Goal: Task Accomplishment & Management: Complete application form

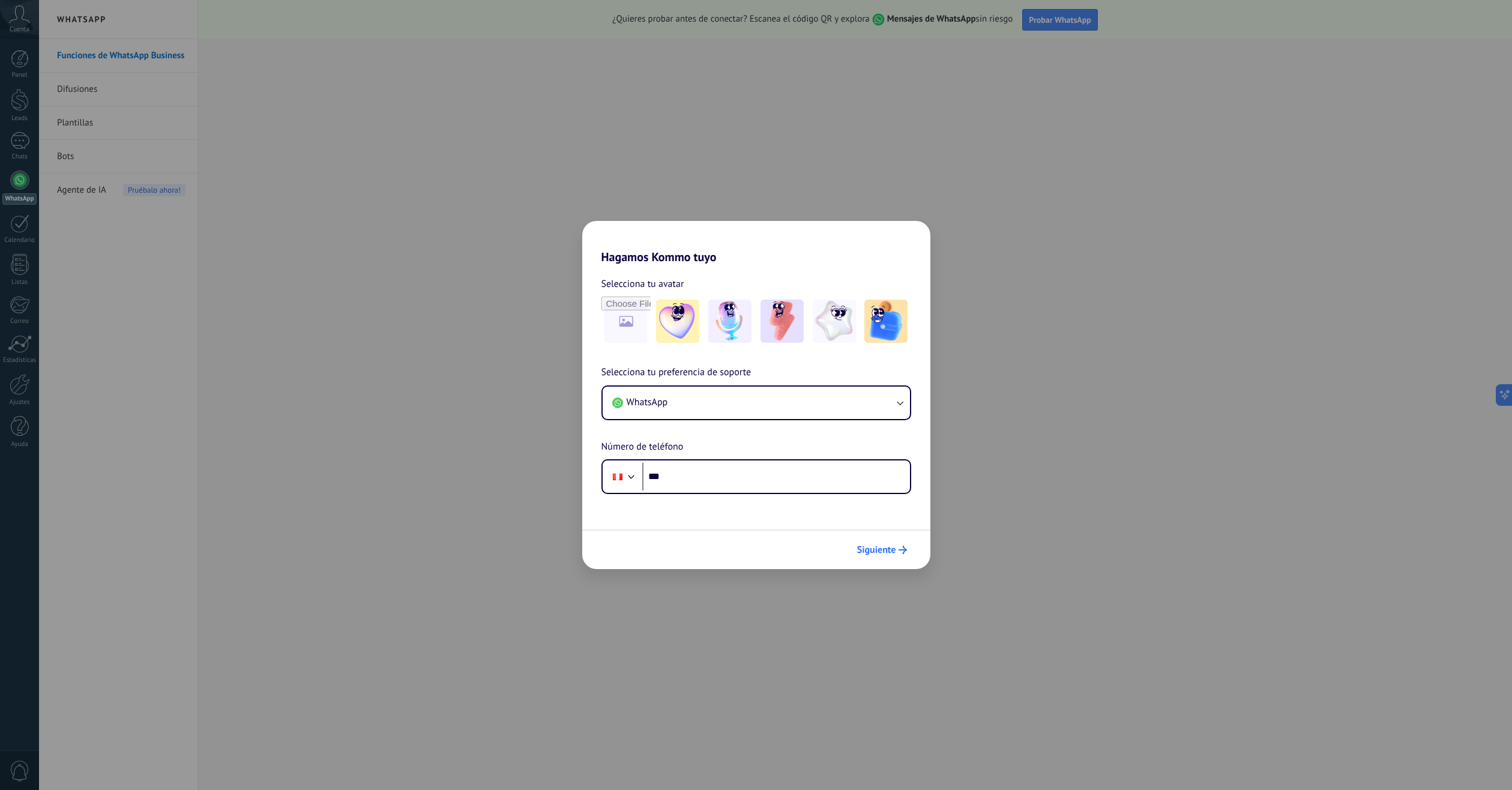
click at [888, 547] on span "Siguiente" at bounding box center [876, 550] width 39 height 9
click at [533, 438] on div "Hagamos Kommo tuyo Selecciona tu avatar Selecciona tu preferencia de soporte Wh…" at bounding box center [756, 395] width 1512 height 790
click at [493, 416] on div "Hagamos Kommo tuyo Selecciona tu avatar Selecciona tu preferencia de soporte Wh…" at bounding box center [756, 395] width 1512 height 790
click at [735, 402] on button "WhatsApp" at bounding box center [756, 402] width 308 height 33
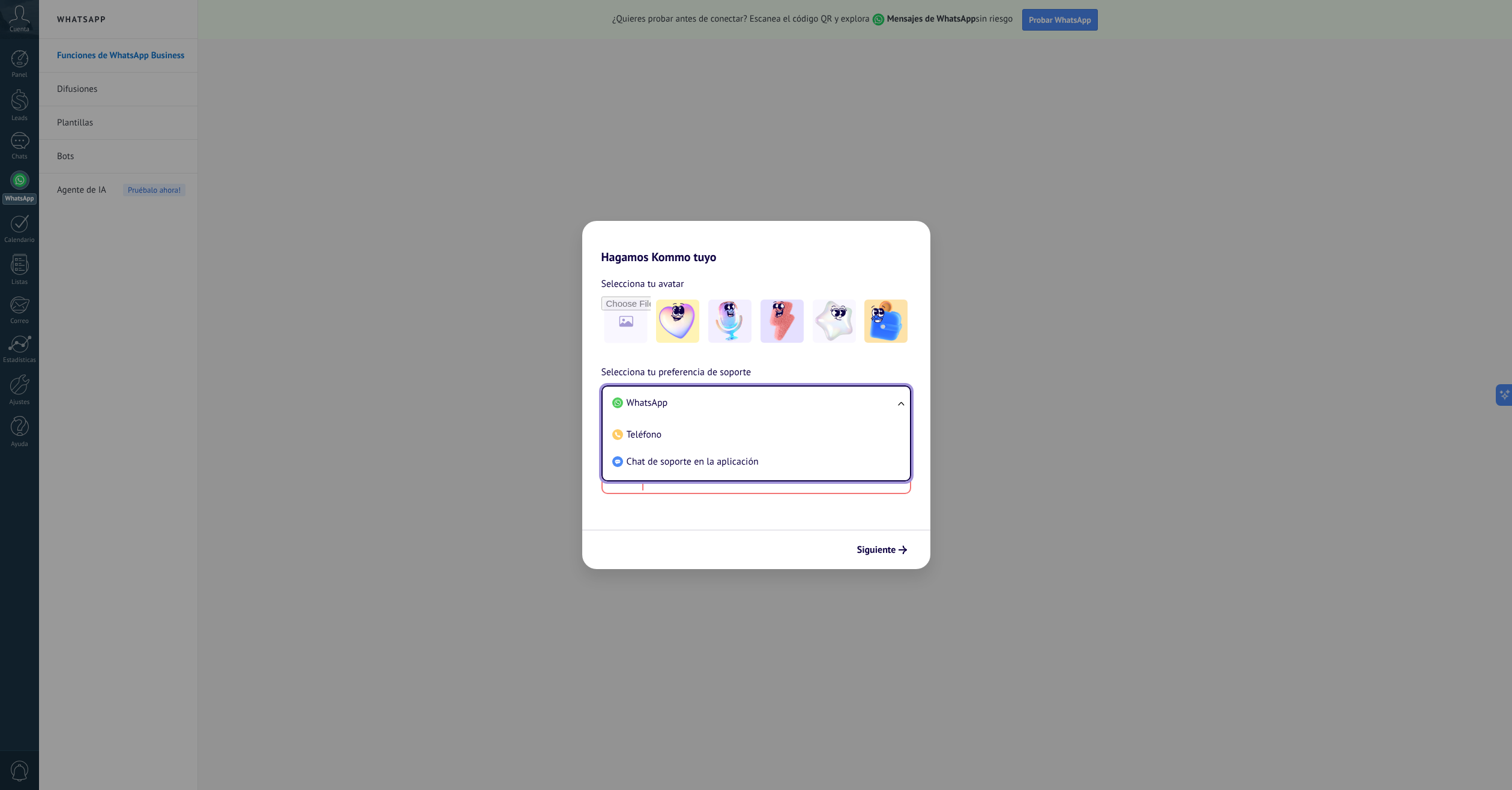
click at [547, 424] on div "Hagamos Kommo tuyo Selecciona tu avatar Selecciona tu preferencia de soporte Wh…" at bounding box center [756, 395] width 1512 height 790
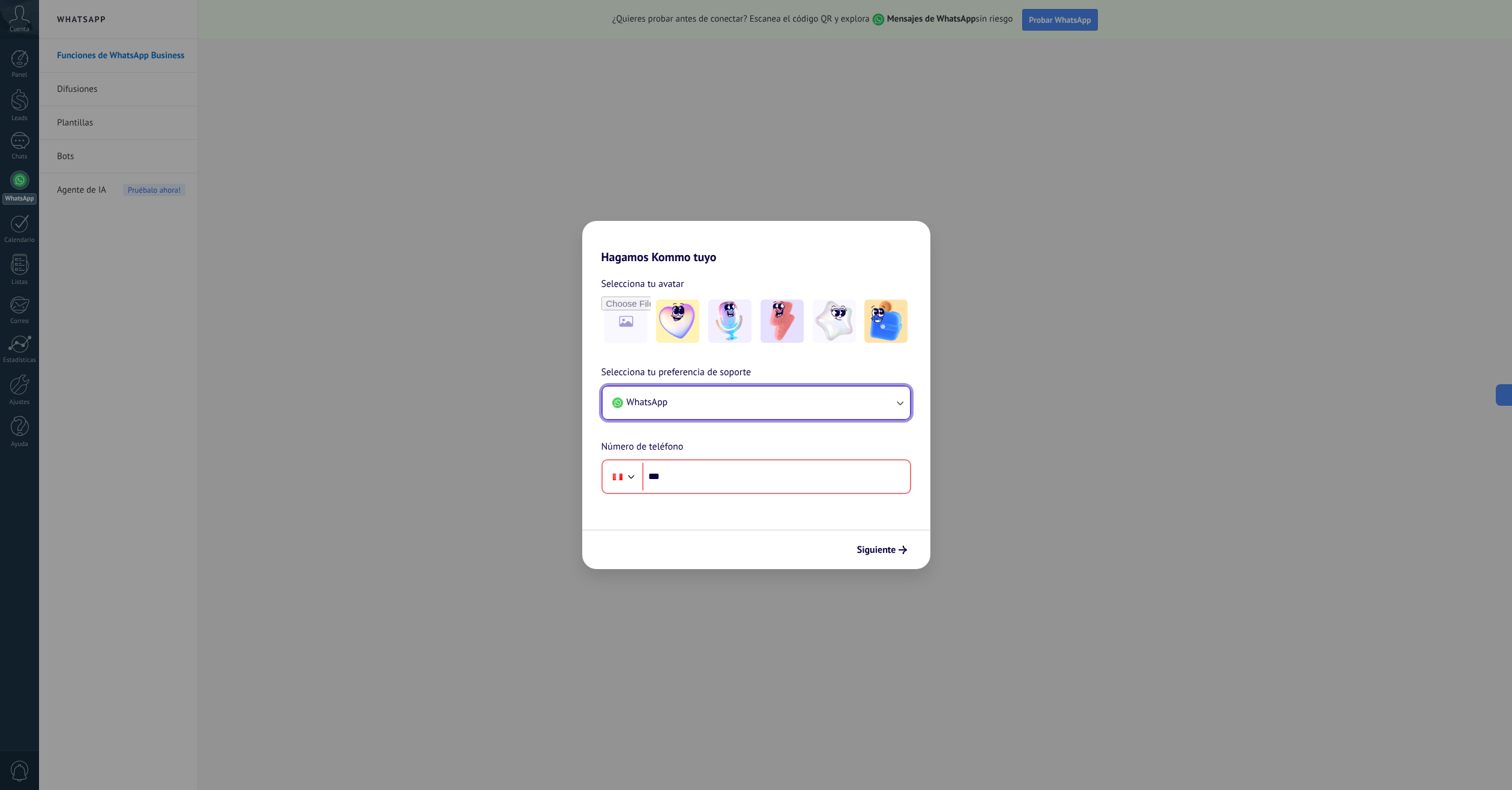
click at [776, 397] on button "WhatsApp" at bounding box center [756, 402] width 308 height 33
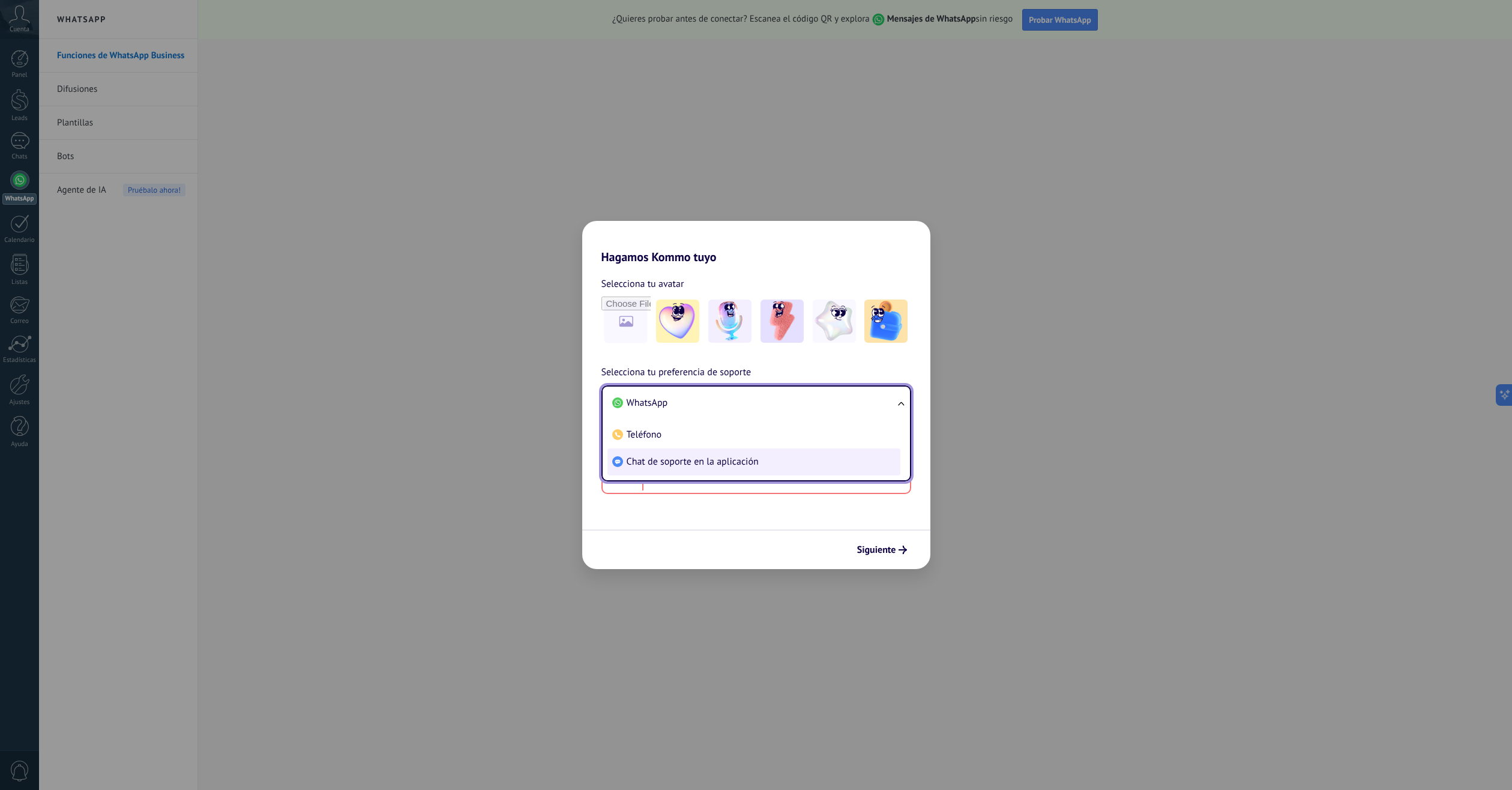
click at [677, 468] on span "Chat de soporte en la aplicación" at bounding box center [692, 462] width 132 height 13
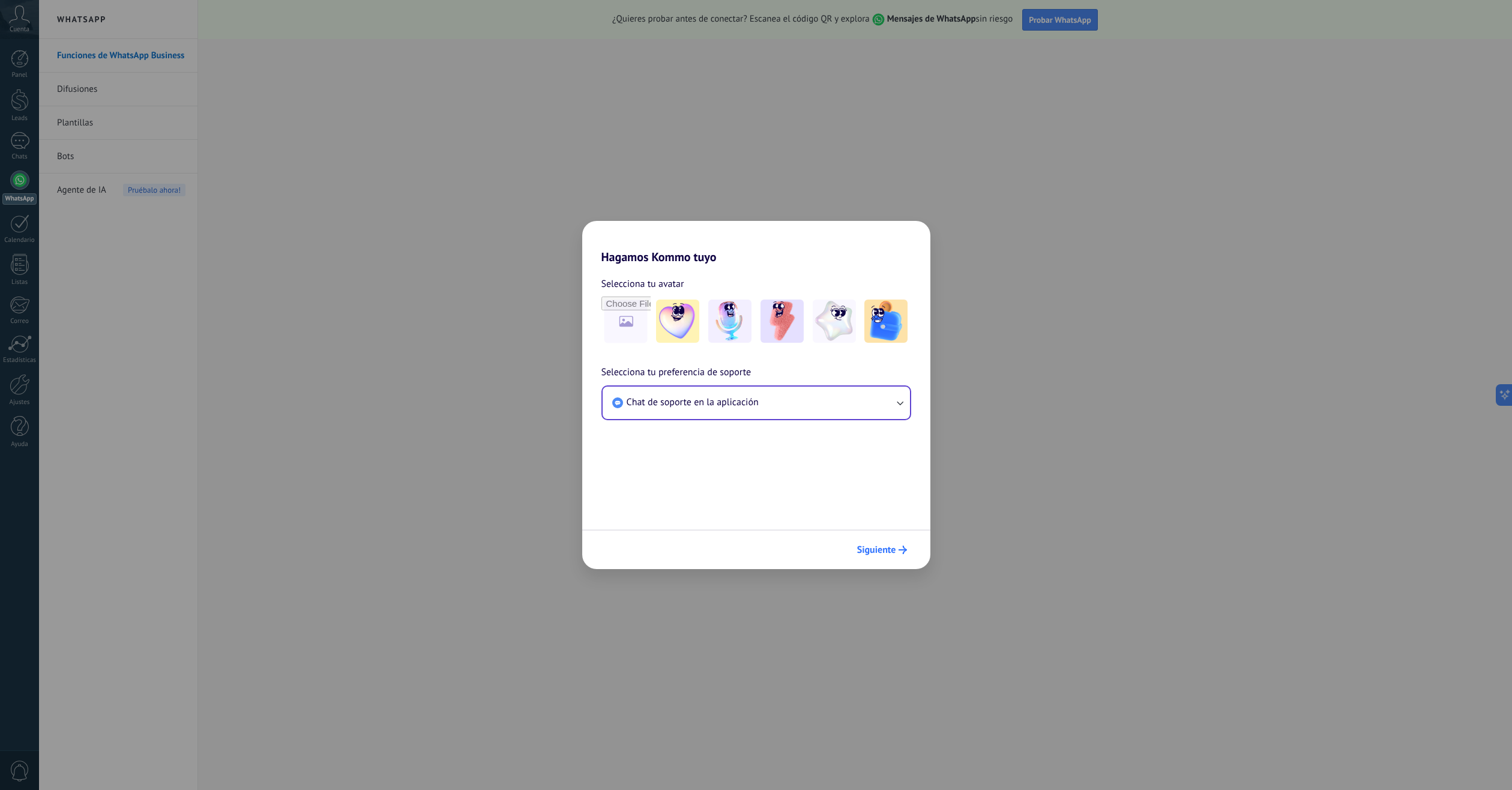
click at [878, 550] on span "Siguiente" at bounding box center [876, 550] width 39 height 9
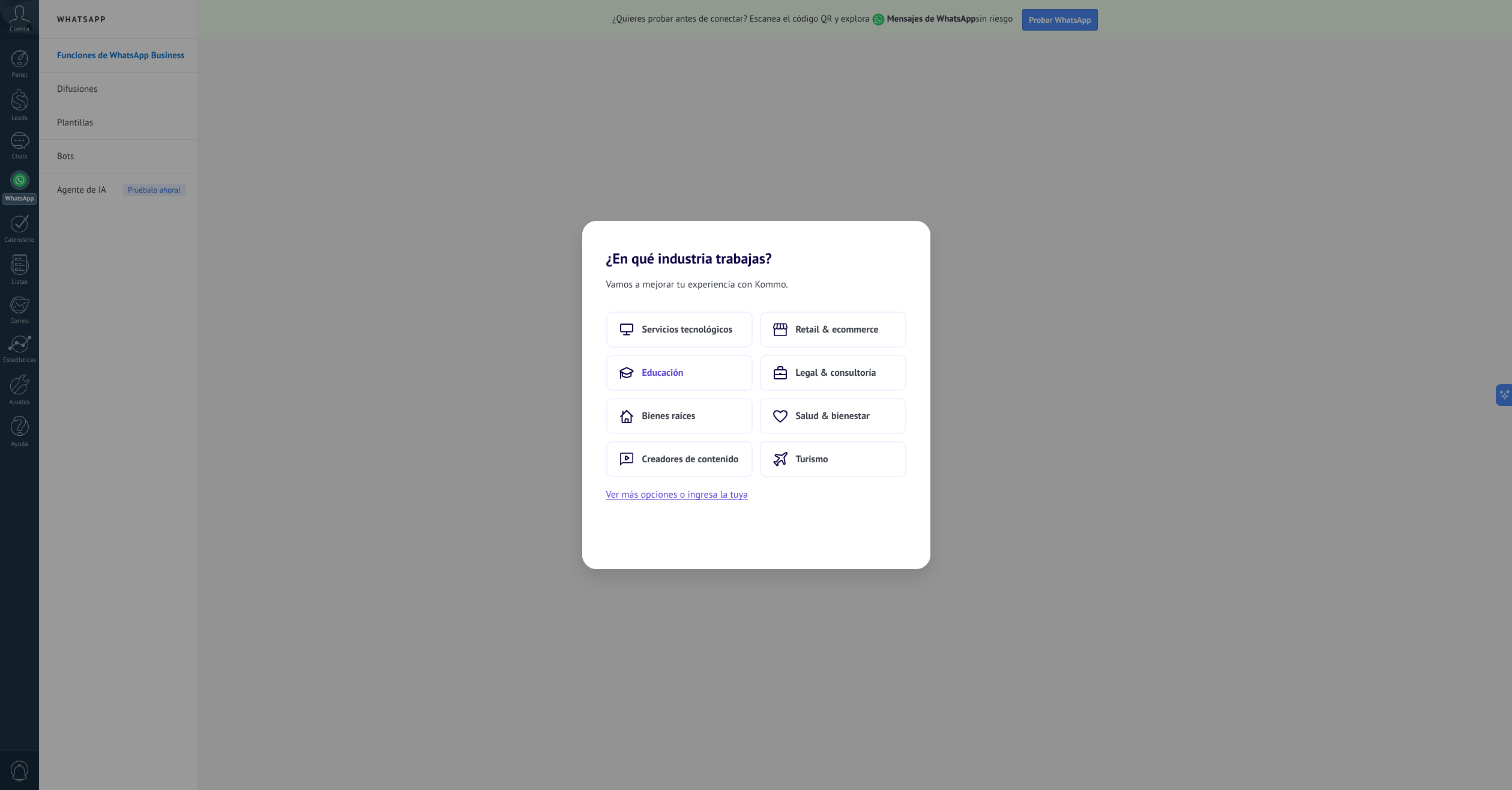
click at [687, 372] on button "Educación" at bounding box center [679, 372] width 147 height 36
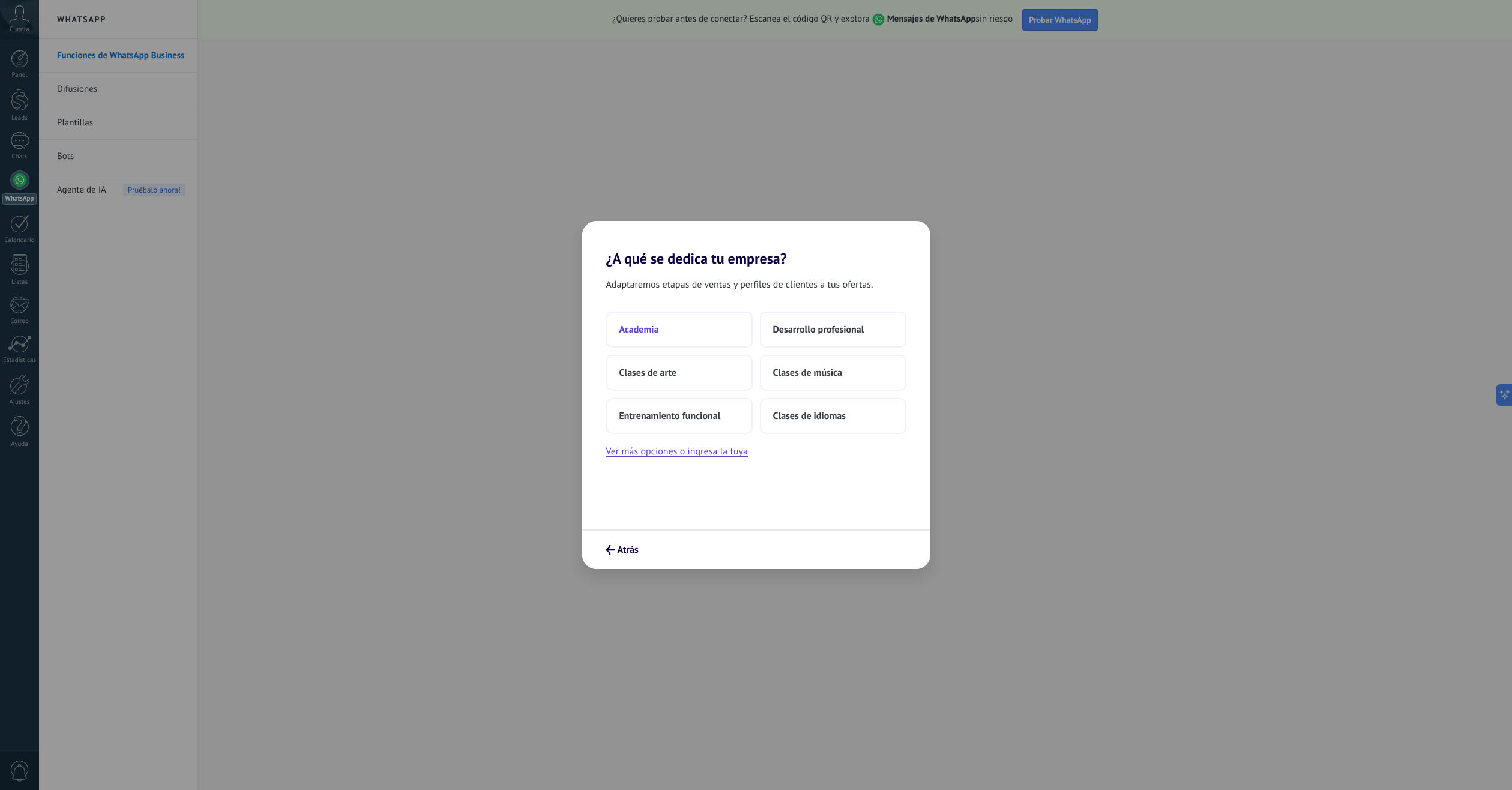
click at [691, 338] on button "Academia" at bounding box center [679, 329] width 147 height 36
click at [767, 334] on button "2–5" at bounding box center [833, 329] width 147 height 36
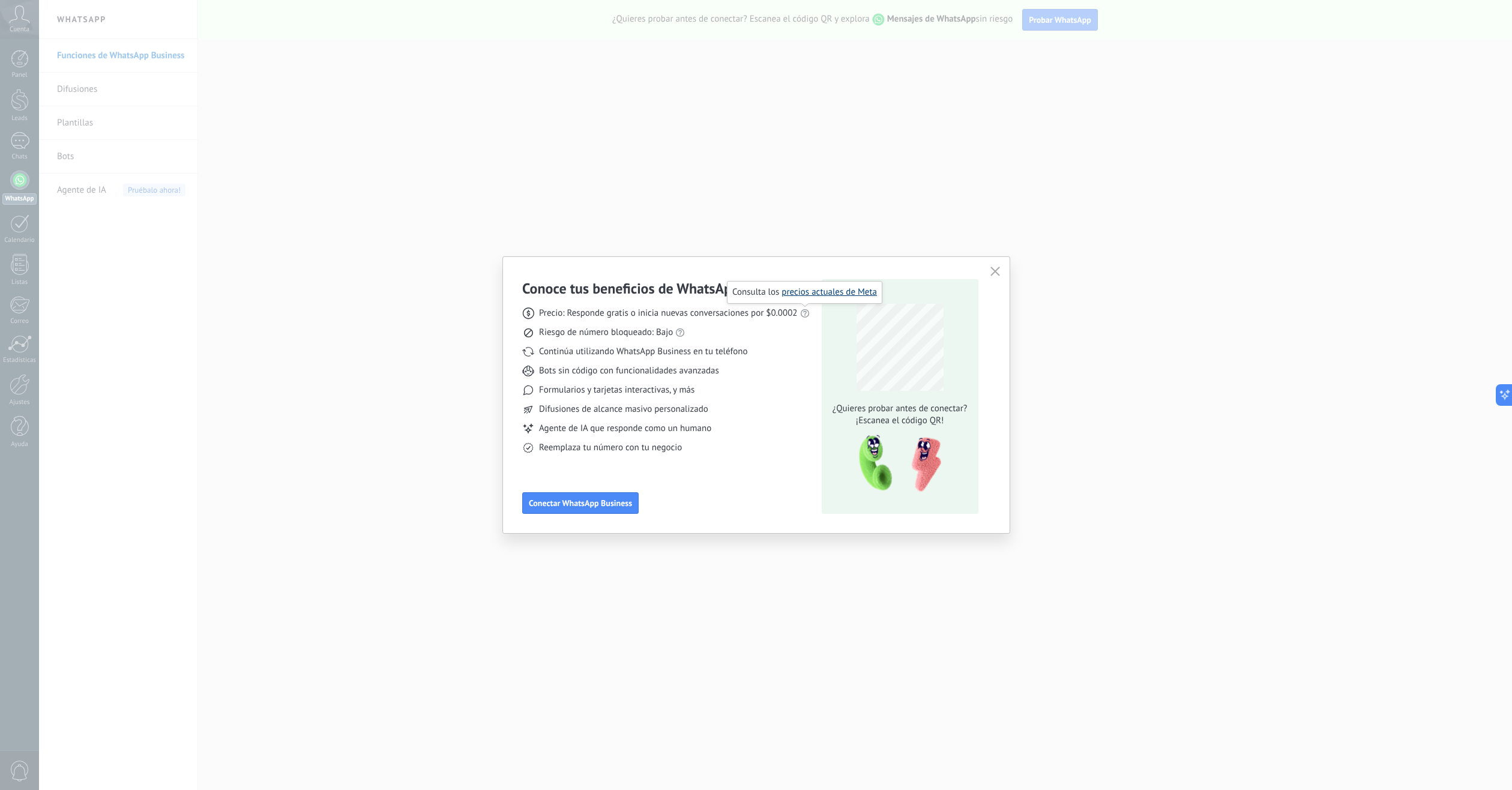
click at [817, 291] on link "precios actuales de Meta" at bounding box center [829, 292] width 95 height 11
click at [691, 313] on link "las reglas de WhatsApp" at bounding box center [695, 311] width 90 height 11
click at [997, 270] on icon "button" at bounding box center [995, 271] width 10 height 10
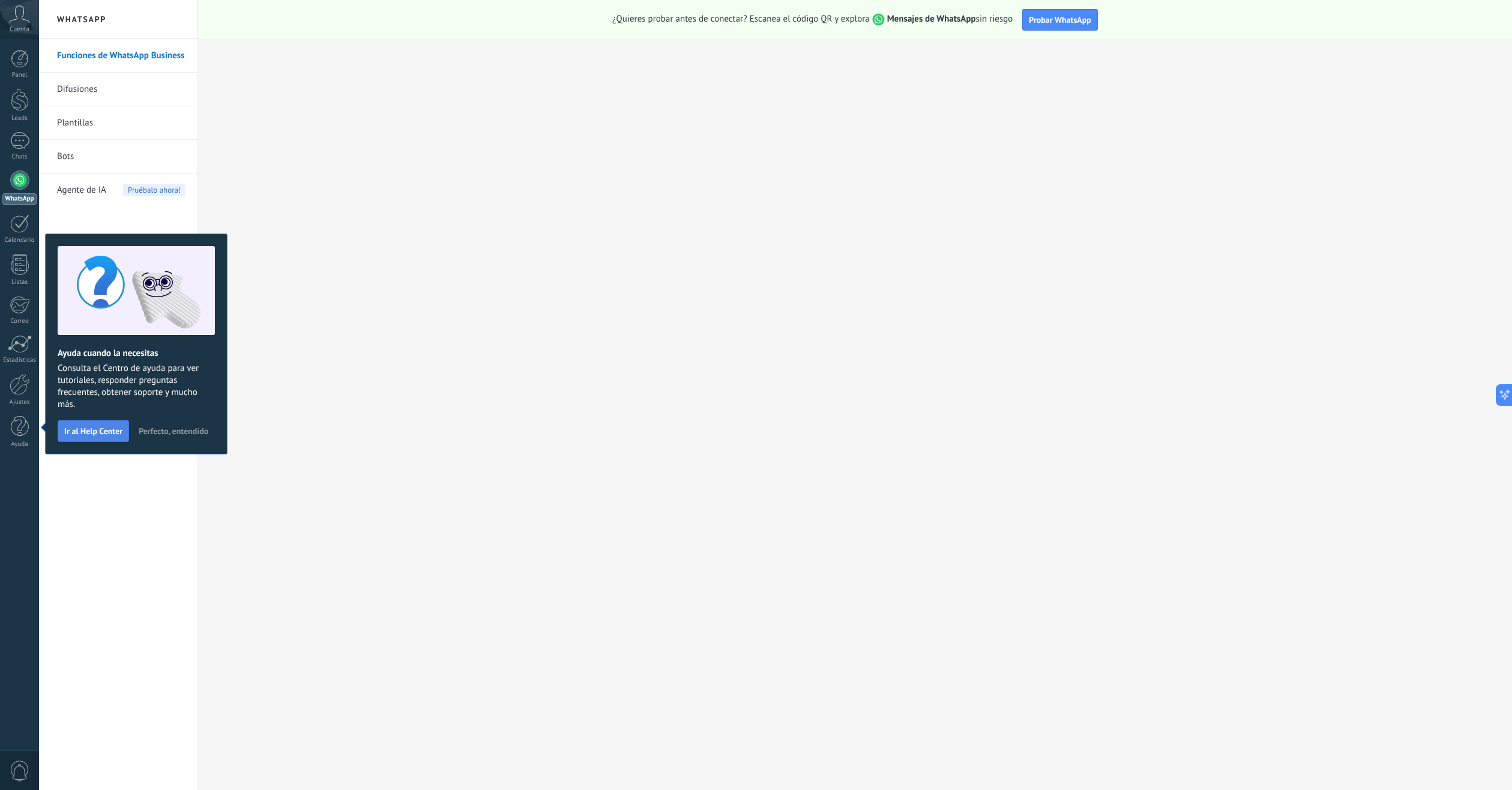
click at [98, 435] on span "Ir al Help Center" at bounding box center [93, 431] width 58 height 9
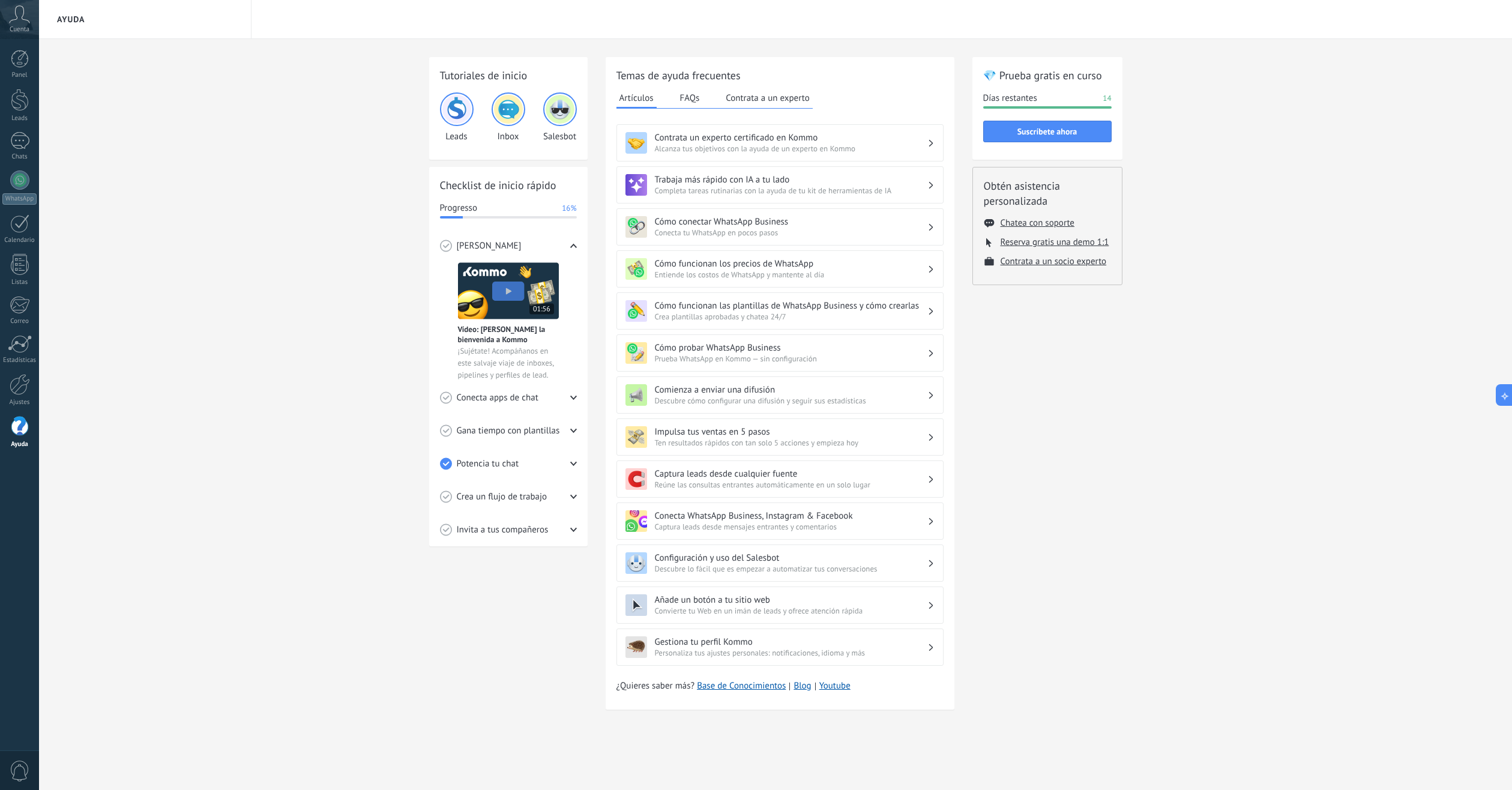
click at [798, 149] on span "Alcanza tus objetivos con la ayuda de un experto en Kommo" at bounding box center [791, 148] width 273 height 10
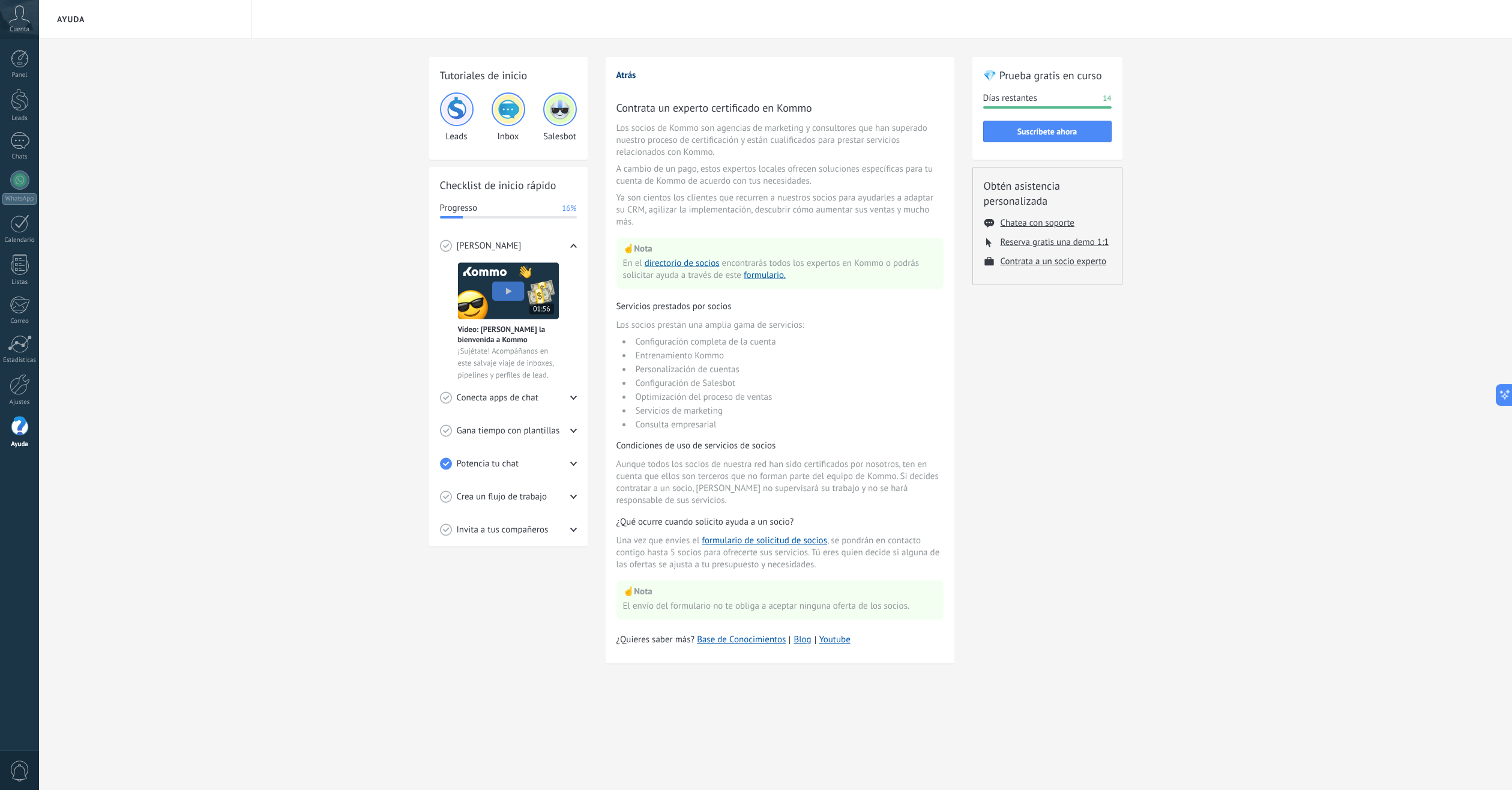
click at [634, 76] on button "Atrás" at bounding box center [626, 75] width 20 height 11
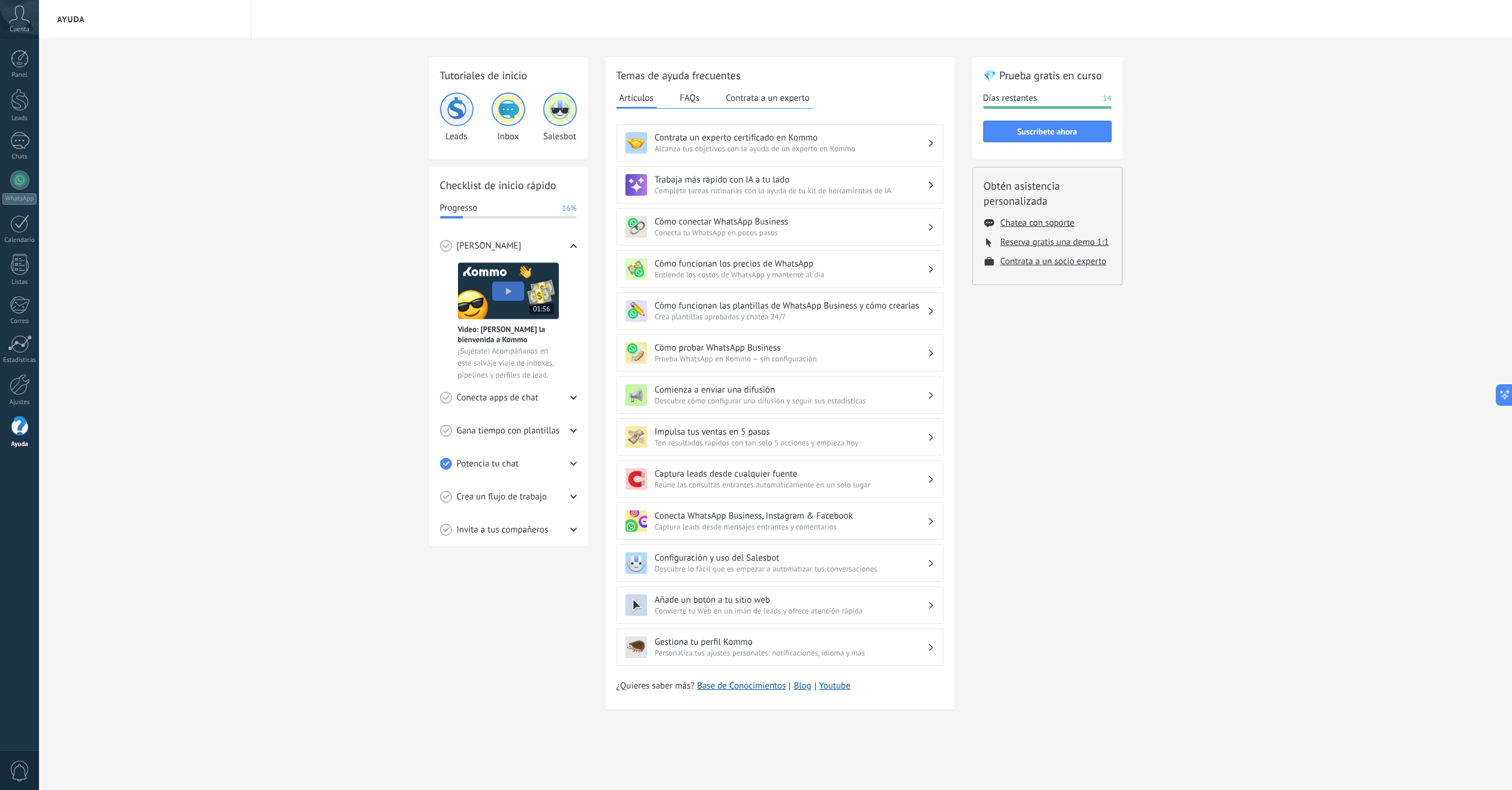
click at [713, 154] on div "Contrata un experto certificado en Kommo Alcanza tus objetivos con la ayuda de …" at bounding box center [779, 143] width 327 height 37
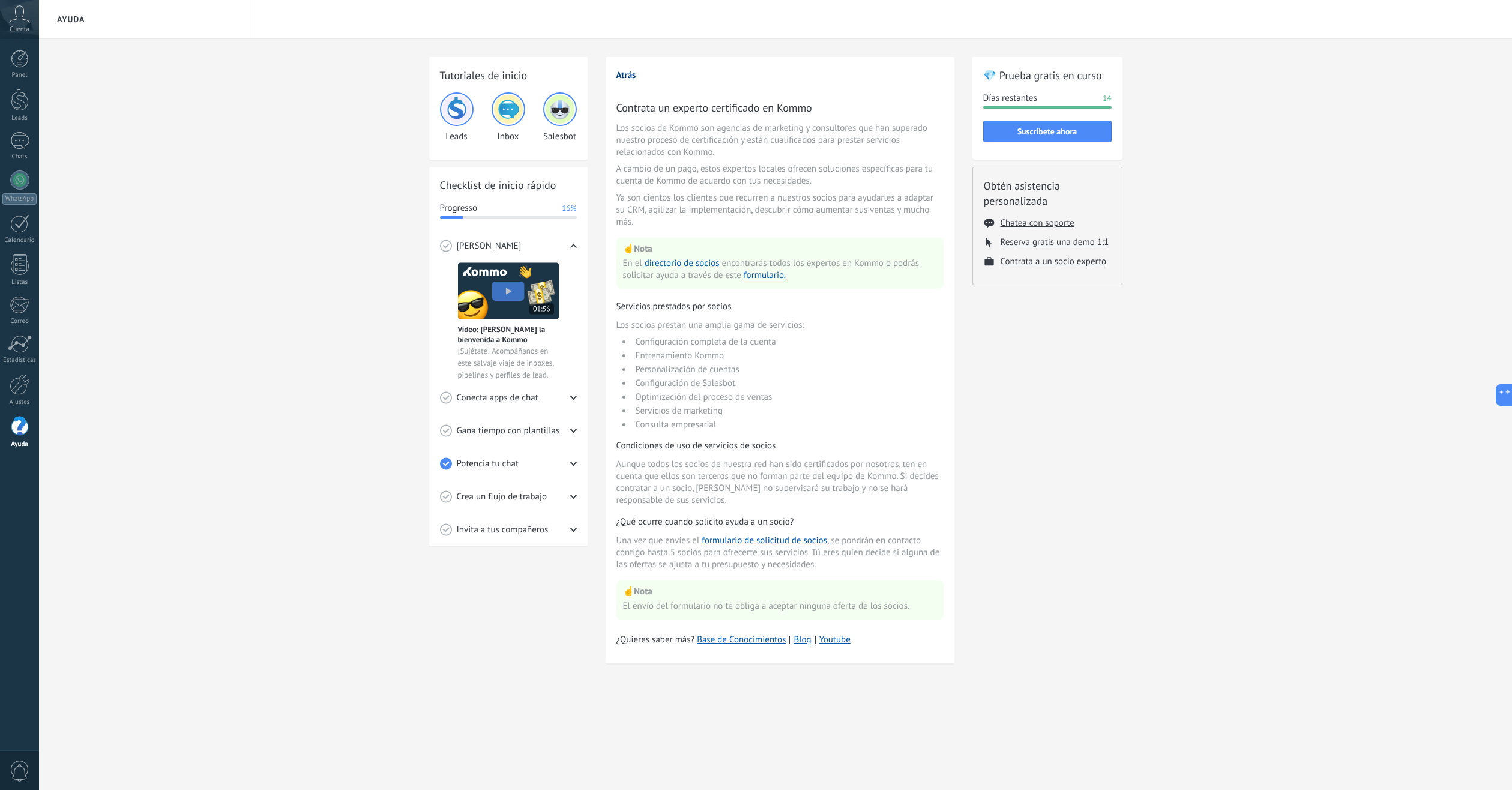
click at [623, 78] on button "Atrás" at bounding box center [626, 75] width 20 height 11
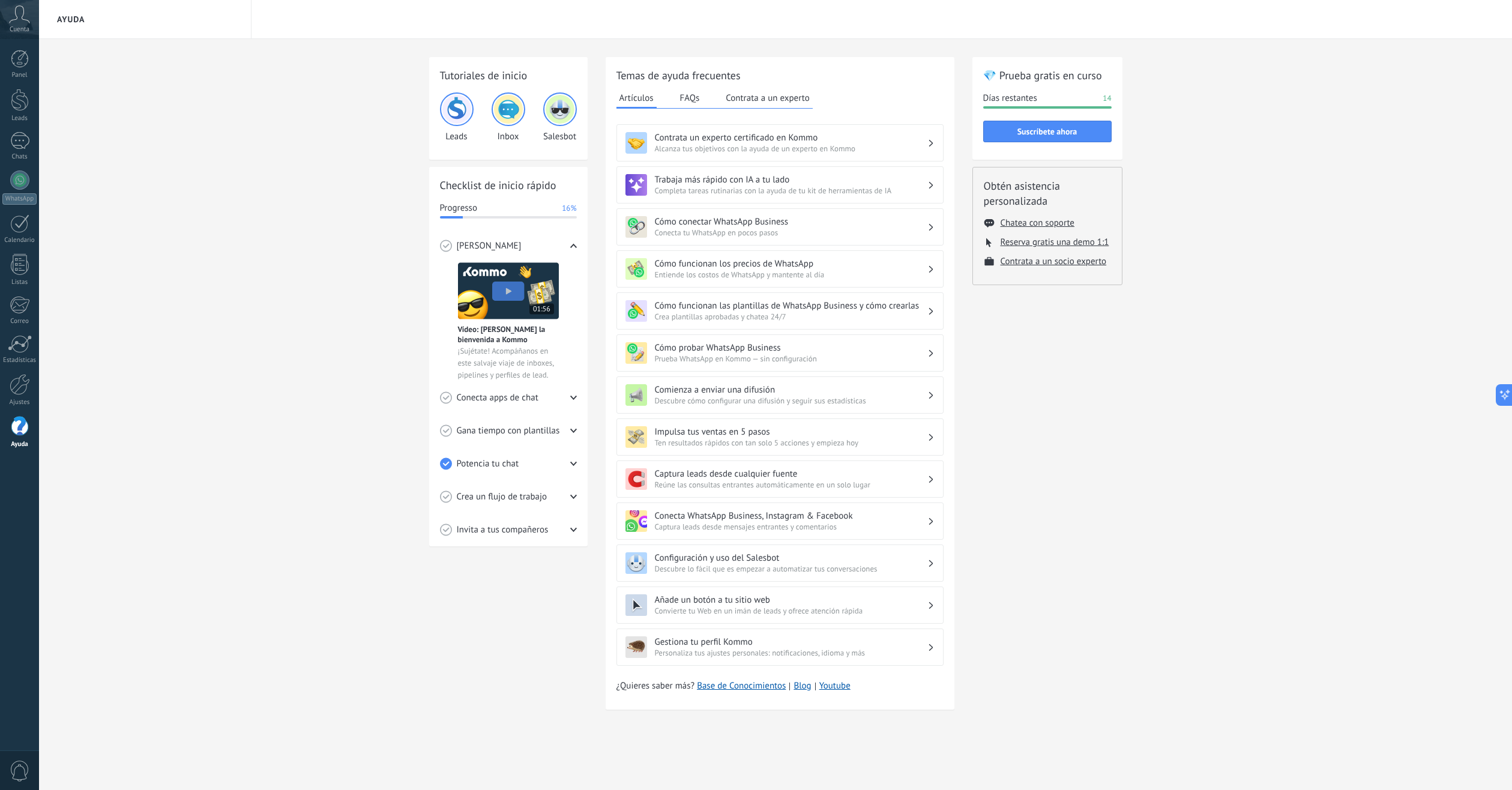
click at [697, 101] on button "FAQs" at bounding box center [690, 98] width 26 height 18
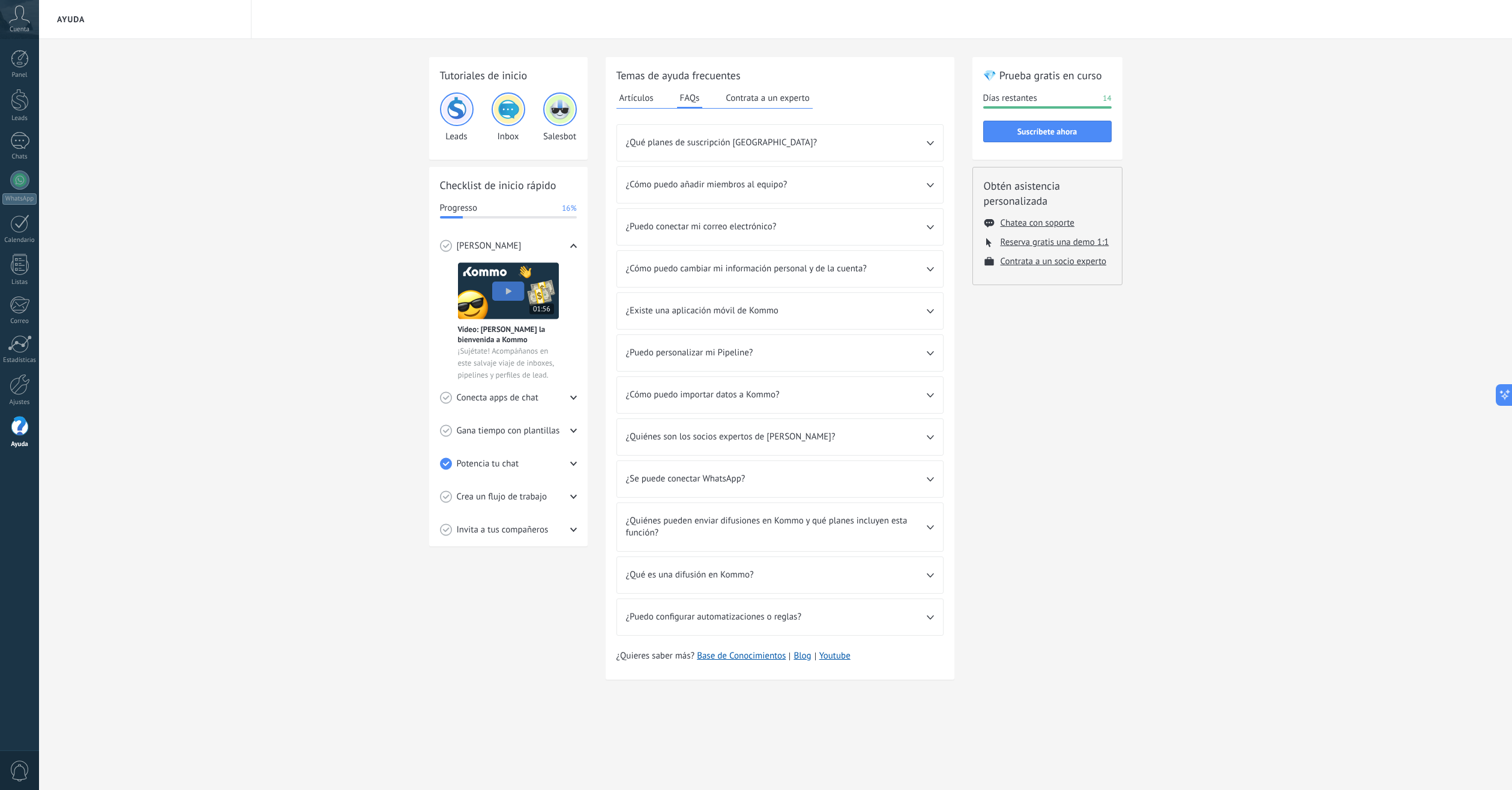
click at [641, 104] on button "Artículos" at bounding box center [636, 98] width 40 height 18
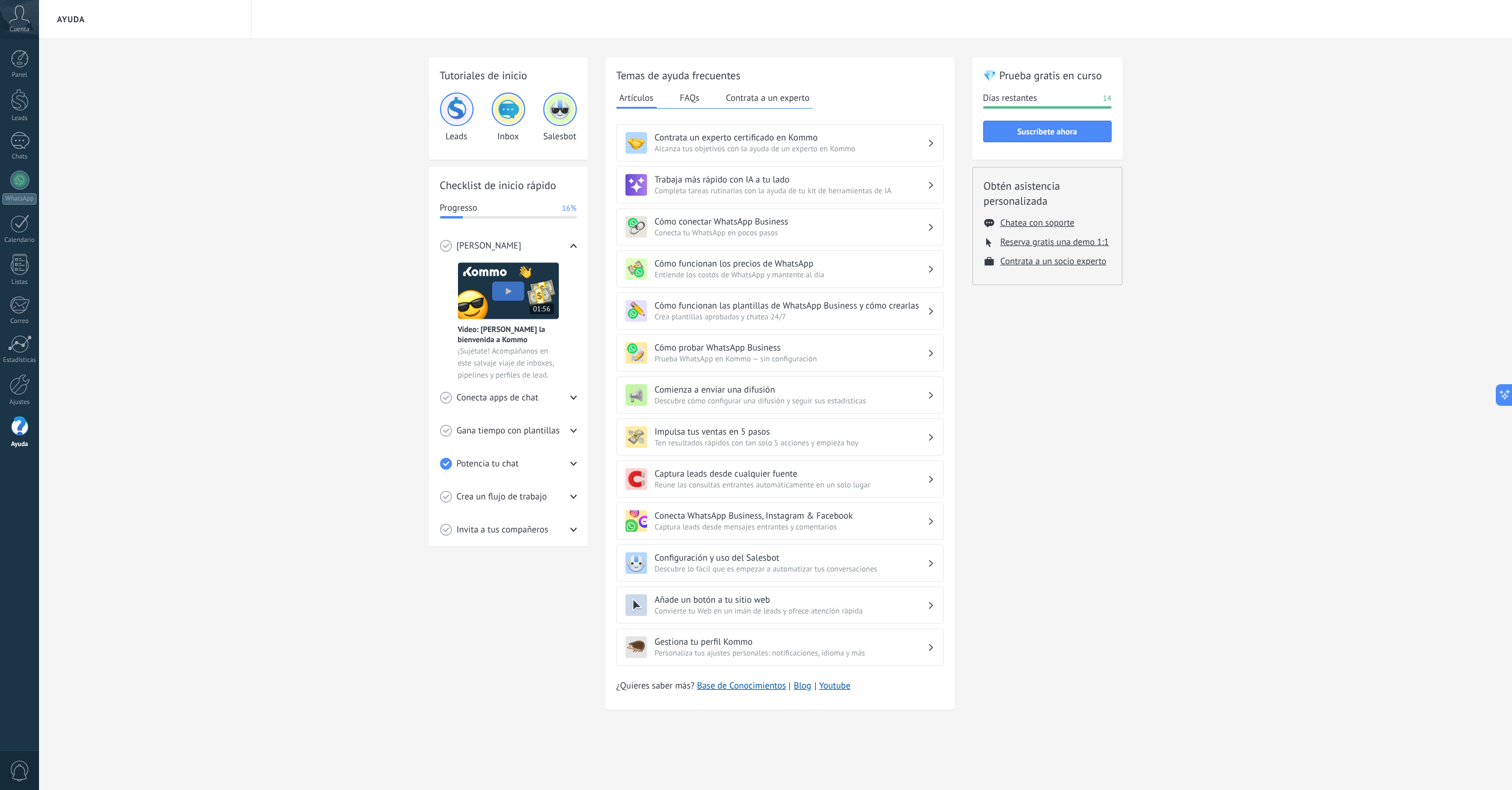
click at [766, 235] on span "Conecta tu WhatsApp en pocos pasos" at bounding box center [791, 232] width 273 height 10
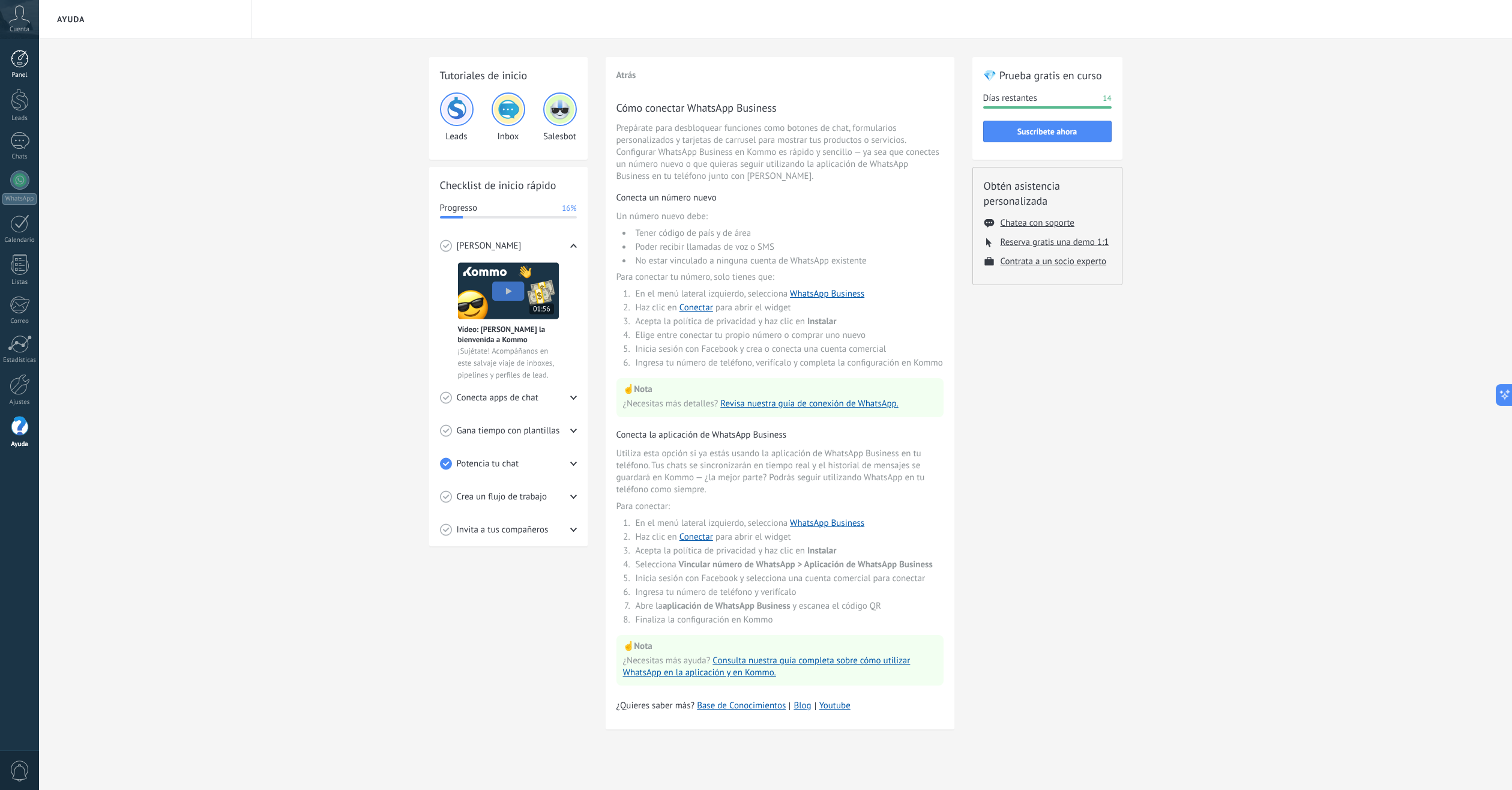
click at [17, 71] on link "Panel" at bounding box center [19, 64] width 39 height 29
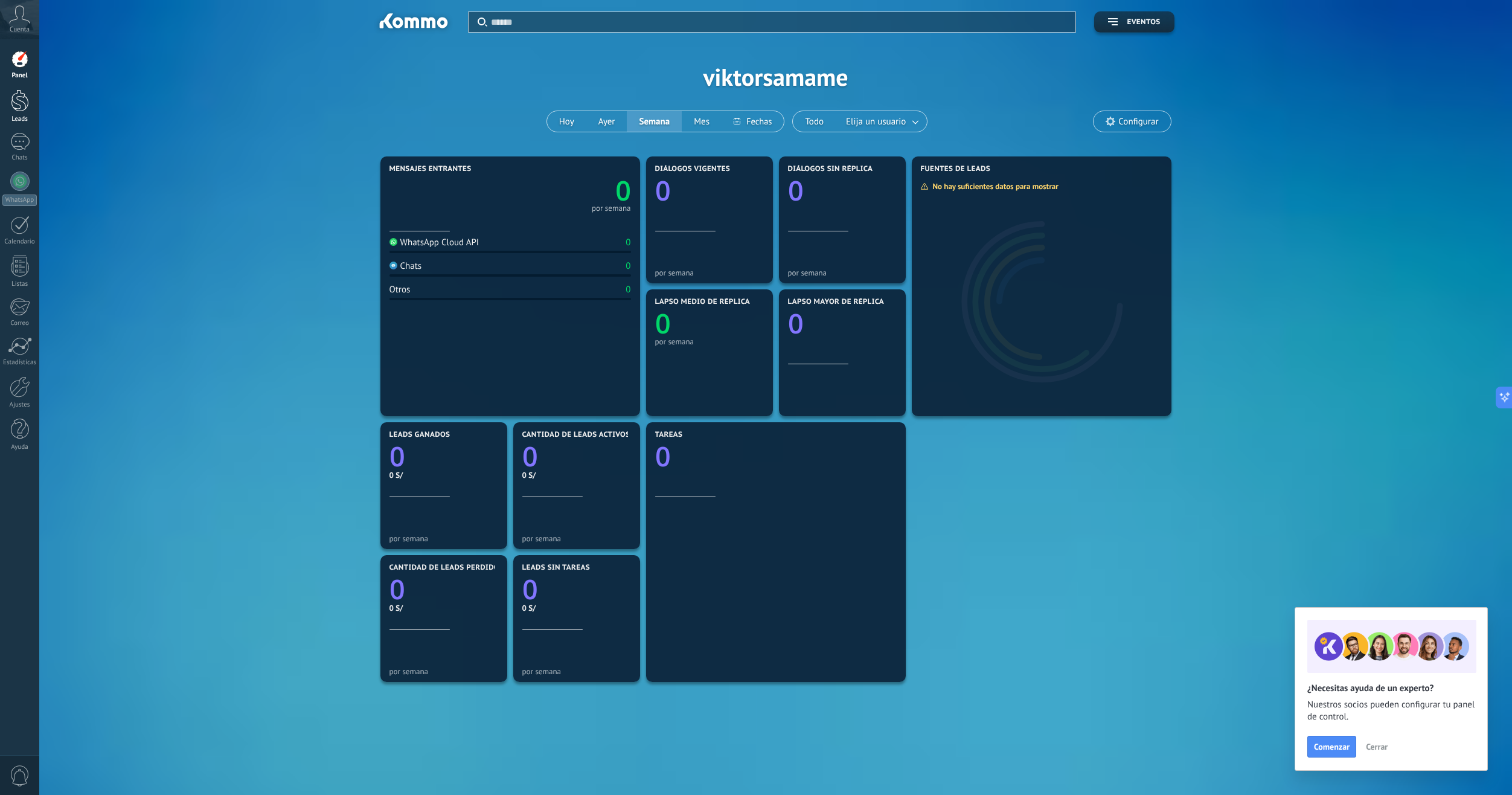
click at [13, 105] on div at bounding box center [20, 101] width 18 height 22
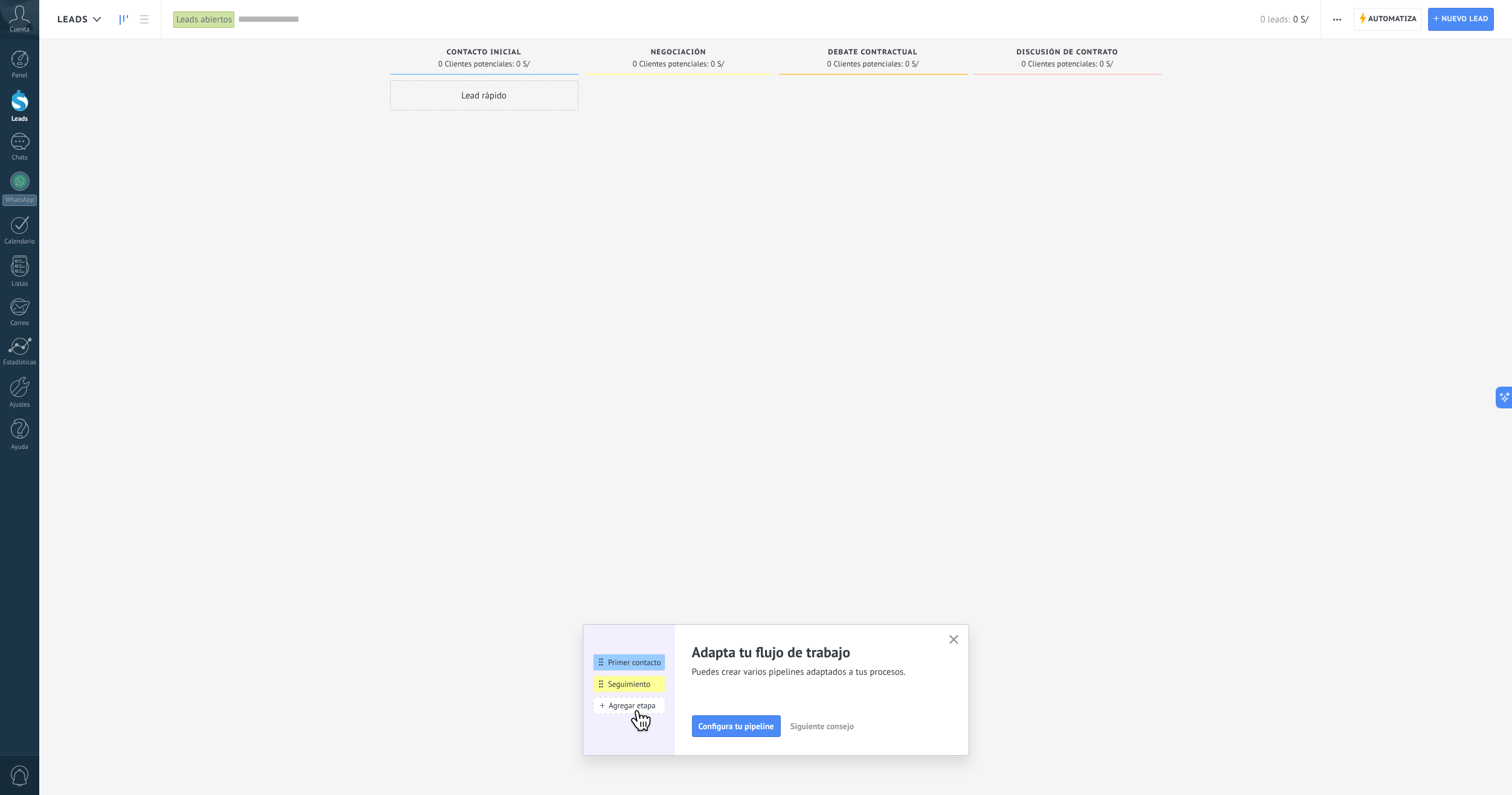
click at [31, 26] on div "Cuenta" at bounding box center [19, 19] width 39 height 39
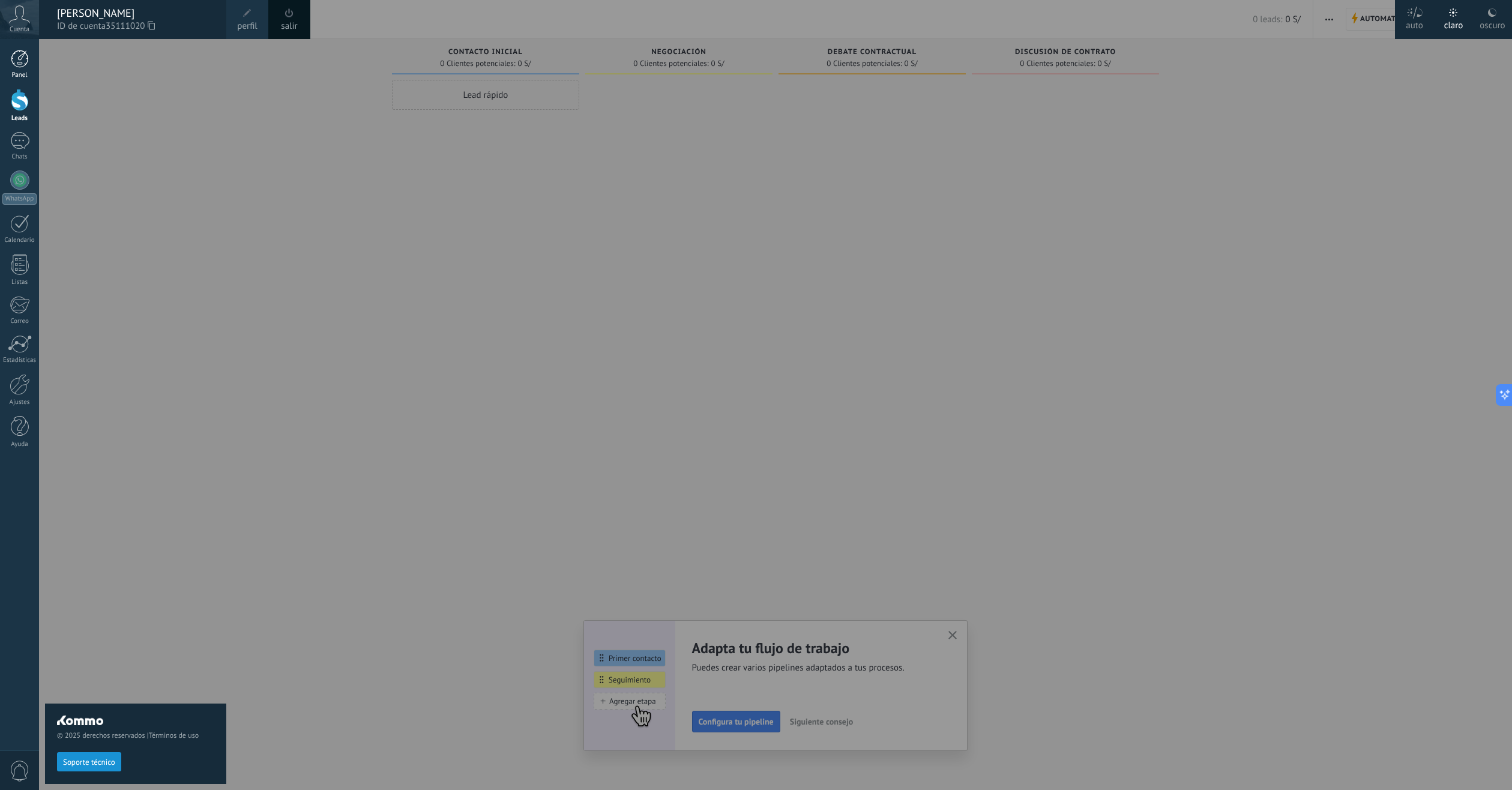
click at [23, 51] on div at bounding box center [20, 59] width 18 height 18
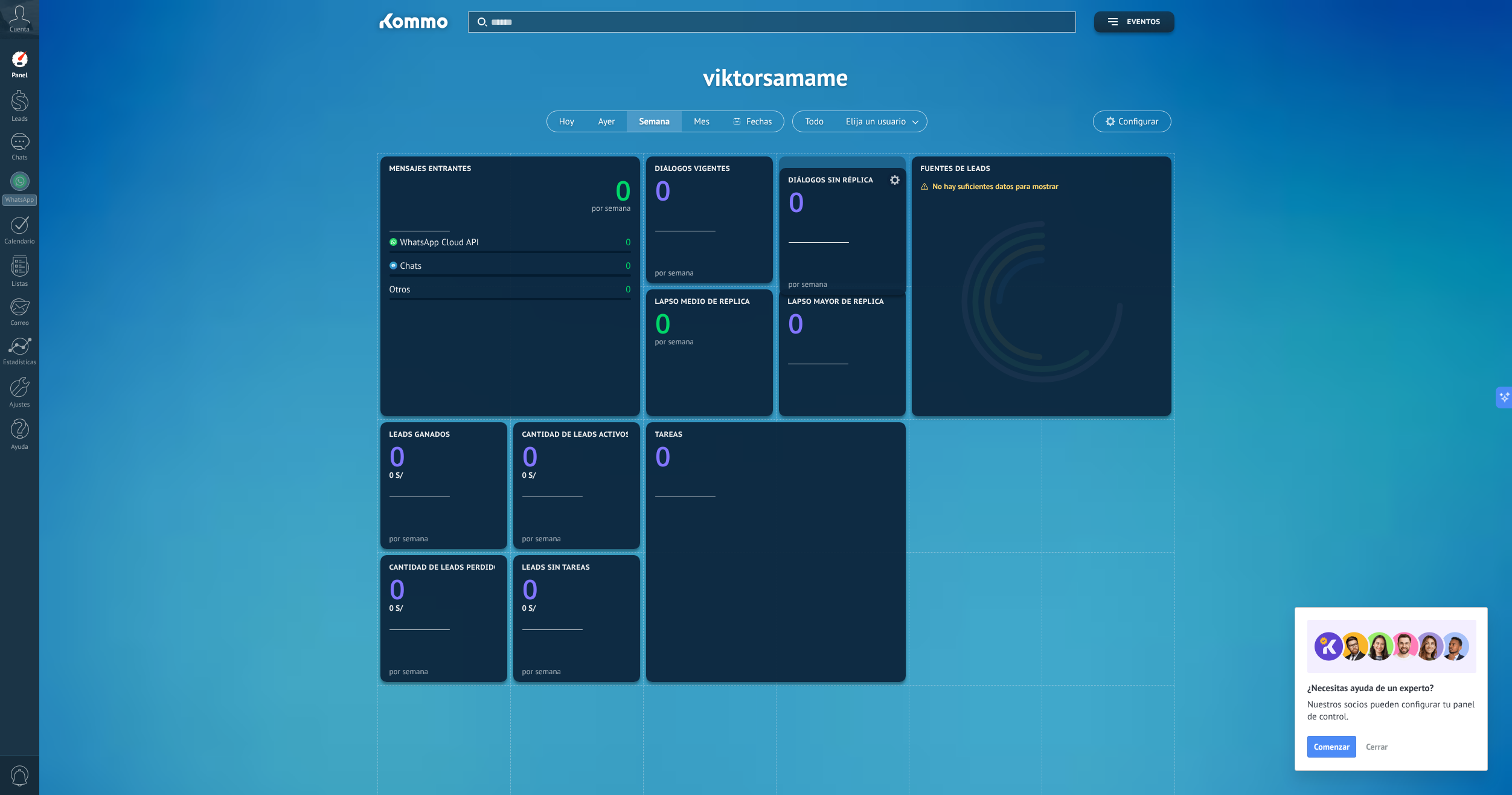
drag, startPoint x: 822, startPoint y: 239, endPoint x: 821, endPoint y: 245, distance: 6.1
click at [24, 140] on div at bounding box center [20, 142] width 19 height 18
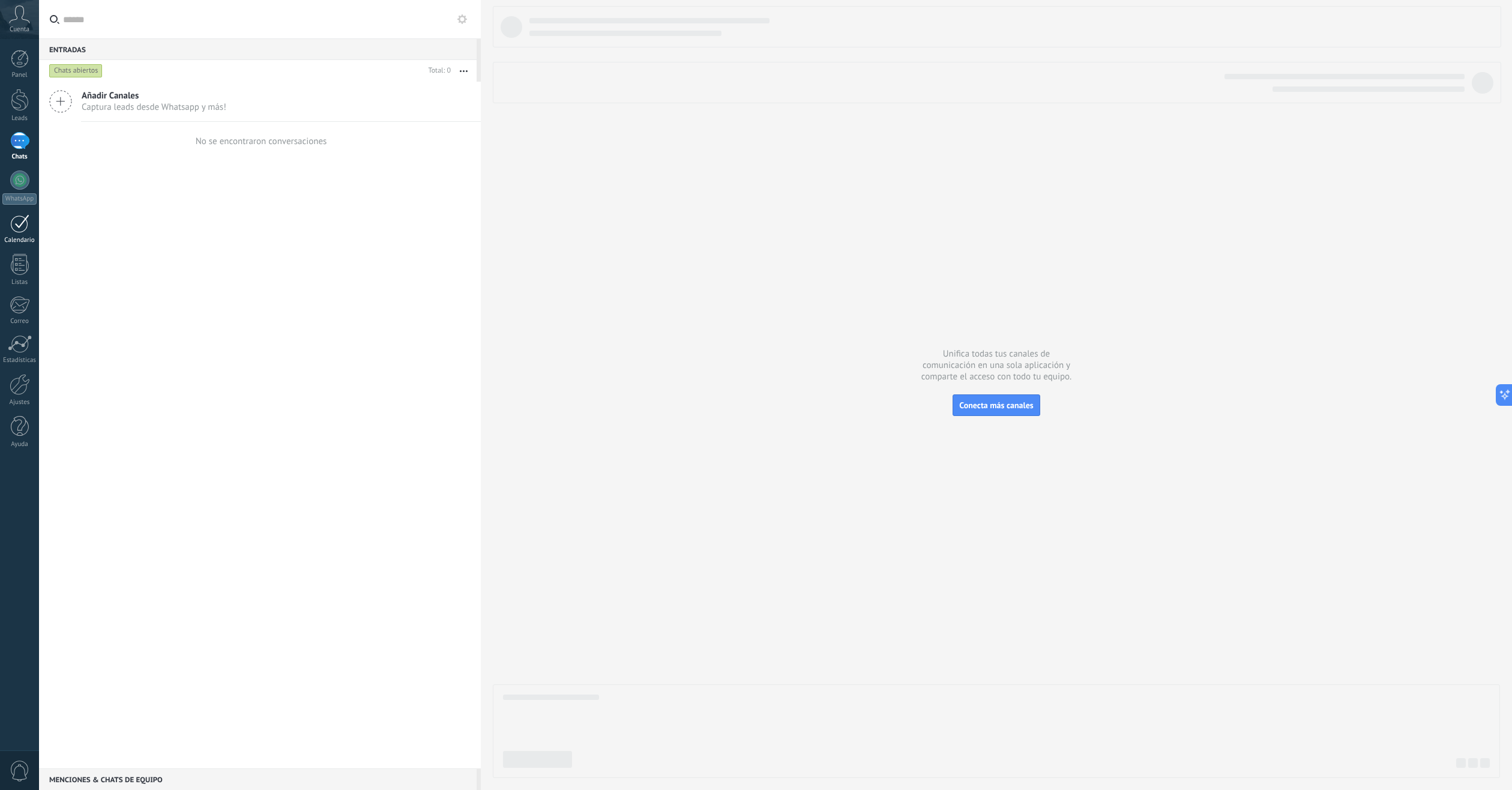
click at [21, 225] on div at bounding box center [20, 223] width 19 height 18
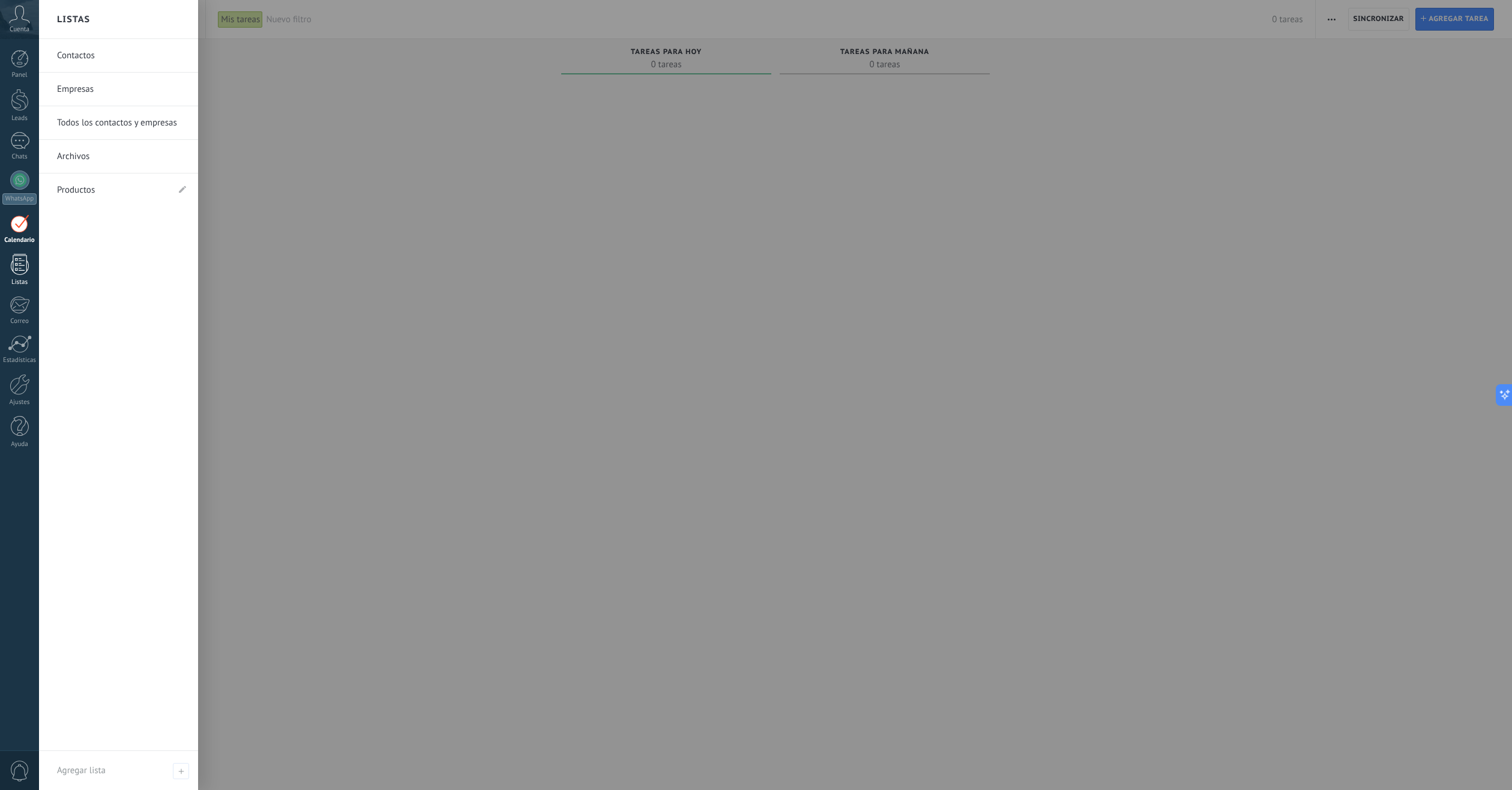
click at [22, 273] on div at bounding box center [20, 264] width 18 height 21
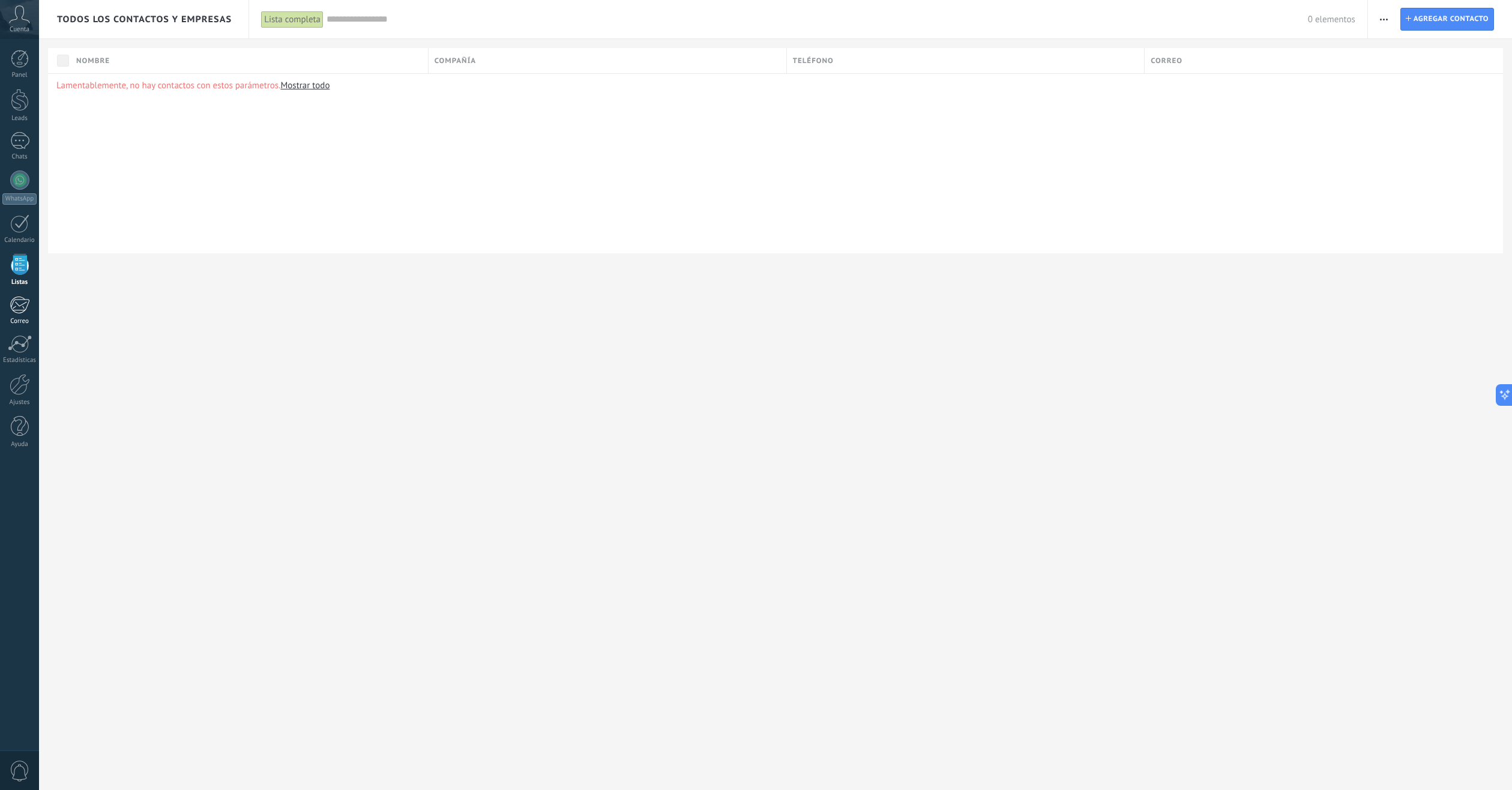
click at [25, 308] on div at bounding box center [19, 305] width 20 height 18
